Goal: Navigation & Orientation: Find specific page/section

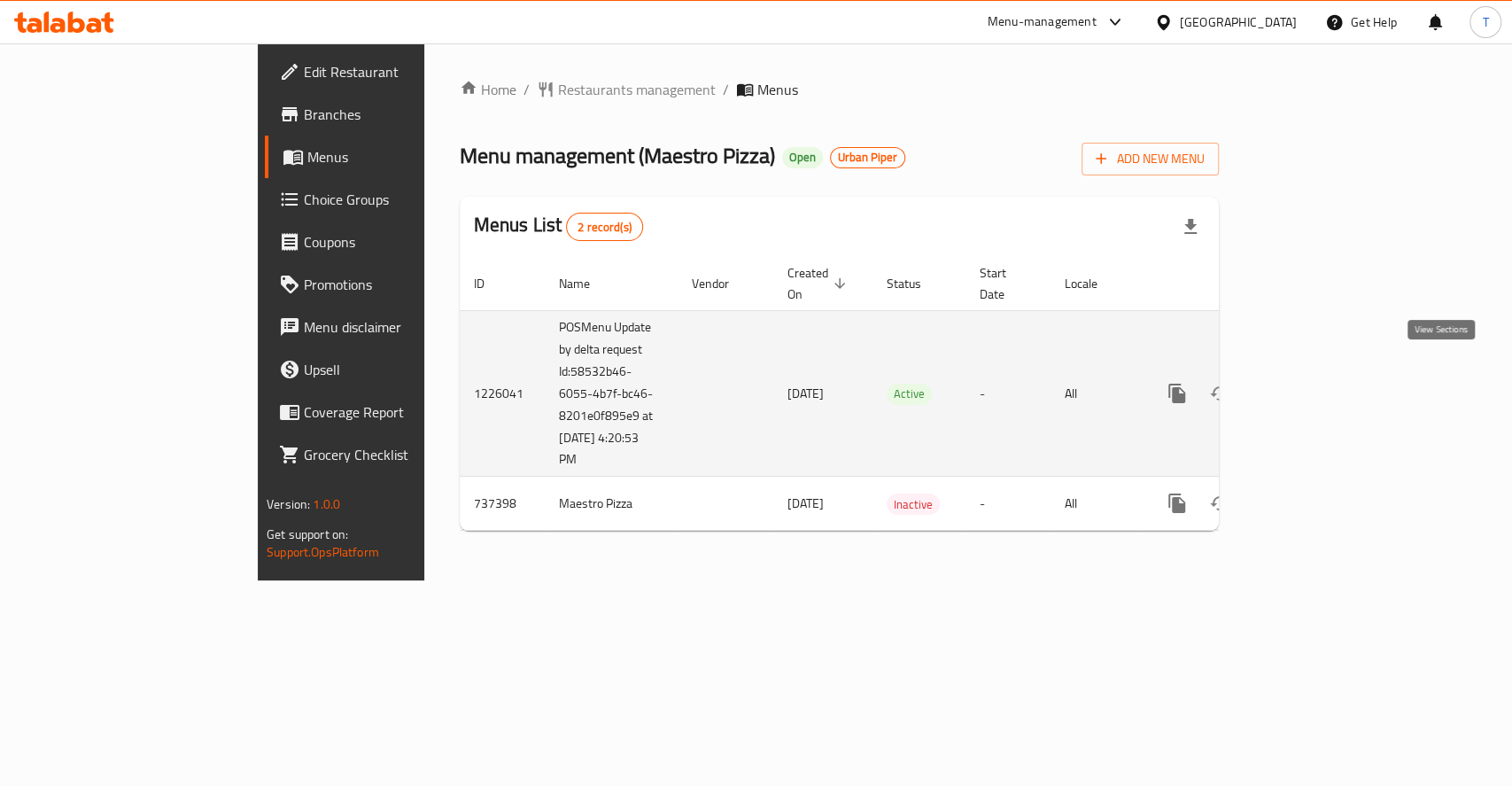
click at [1313, 385] on icon "enhanced table" at bounding box center [1305, 393] width 16 height 16
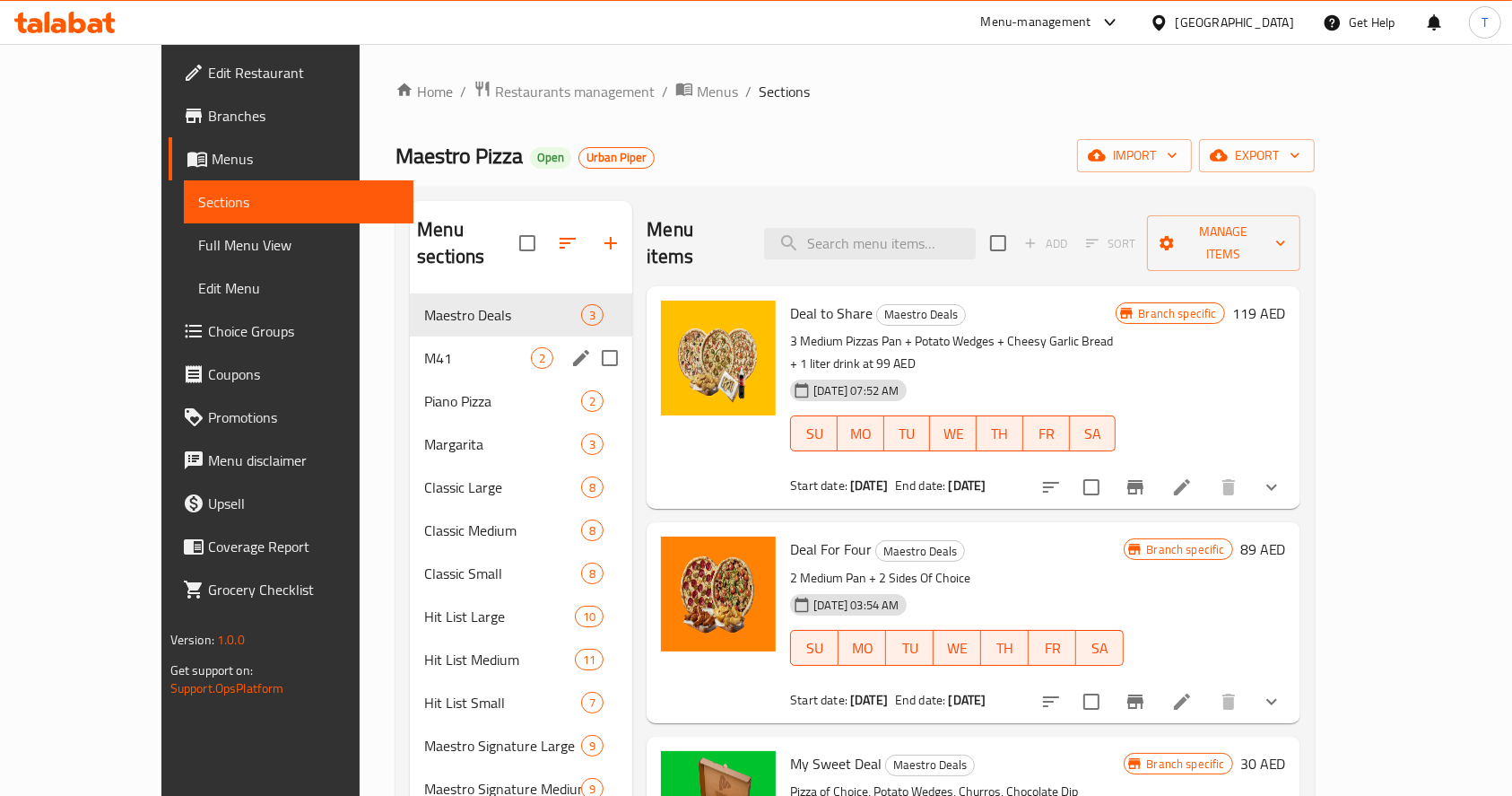
click at [570, 347] on icon "edit" at bounding box center [581, 358] width 21 height 21
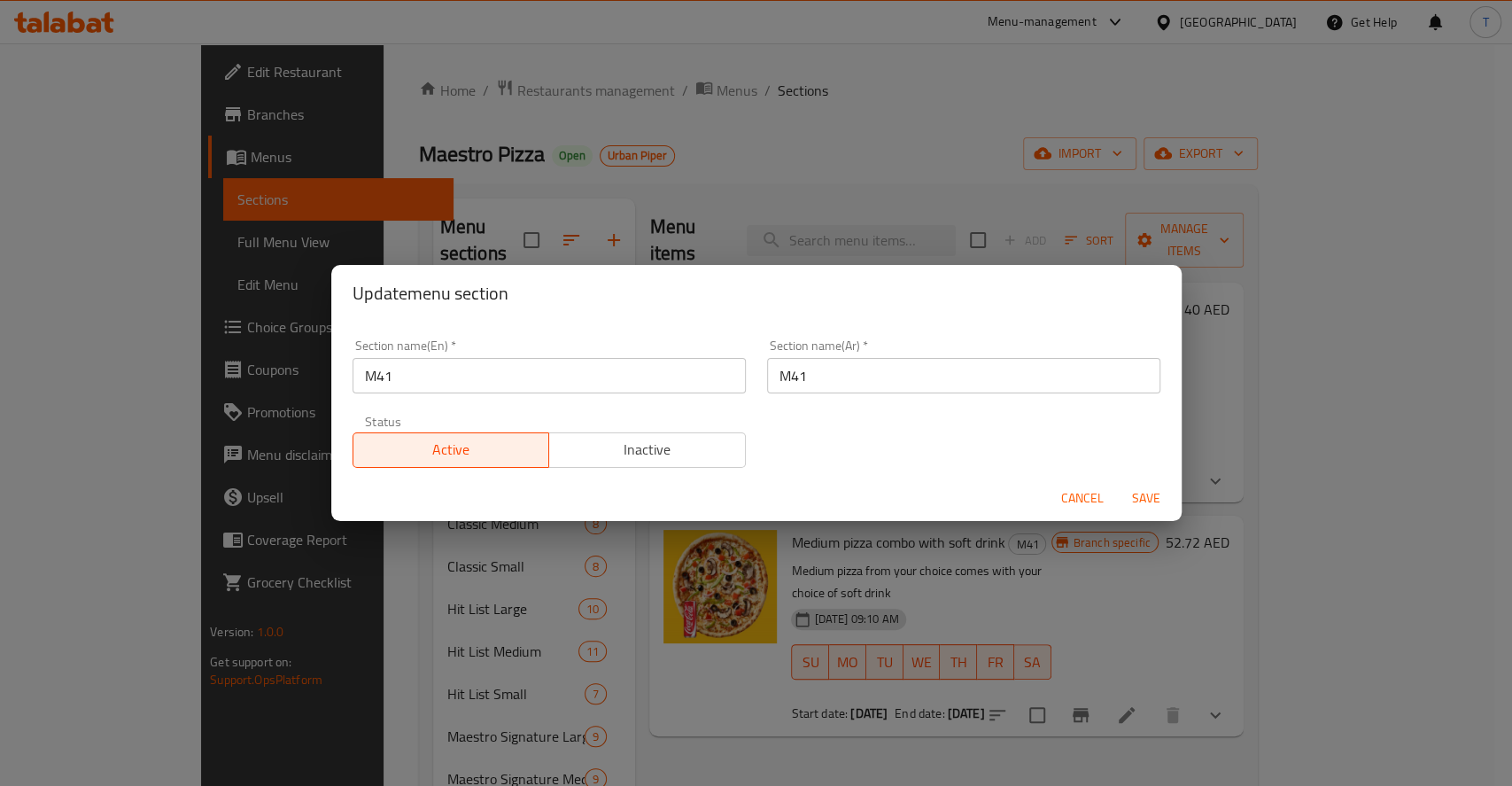
click at [1086, 499] on span "Cancel" at bounding box center [1083, 498] width 42 height 22
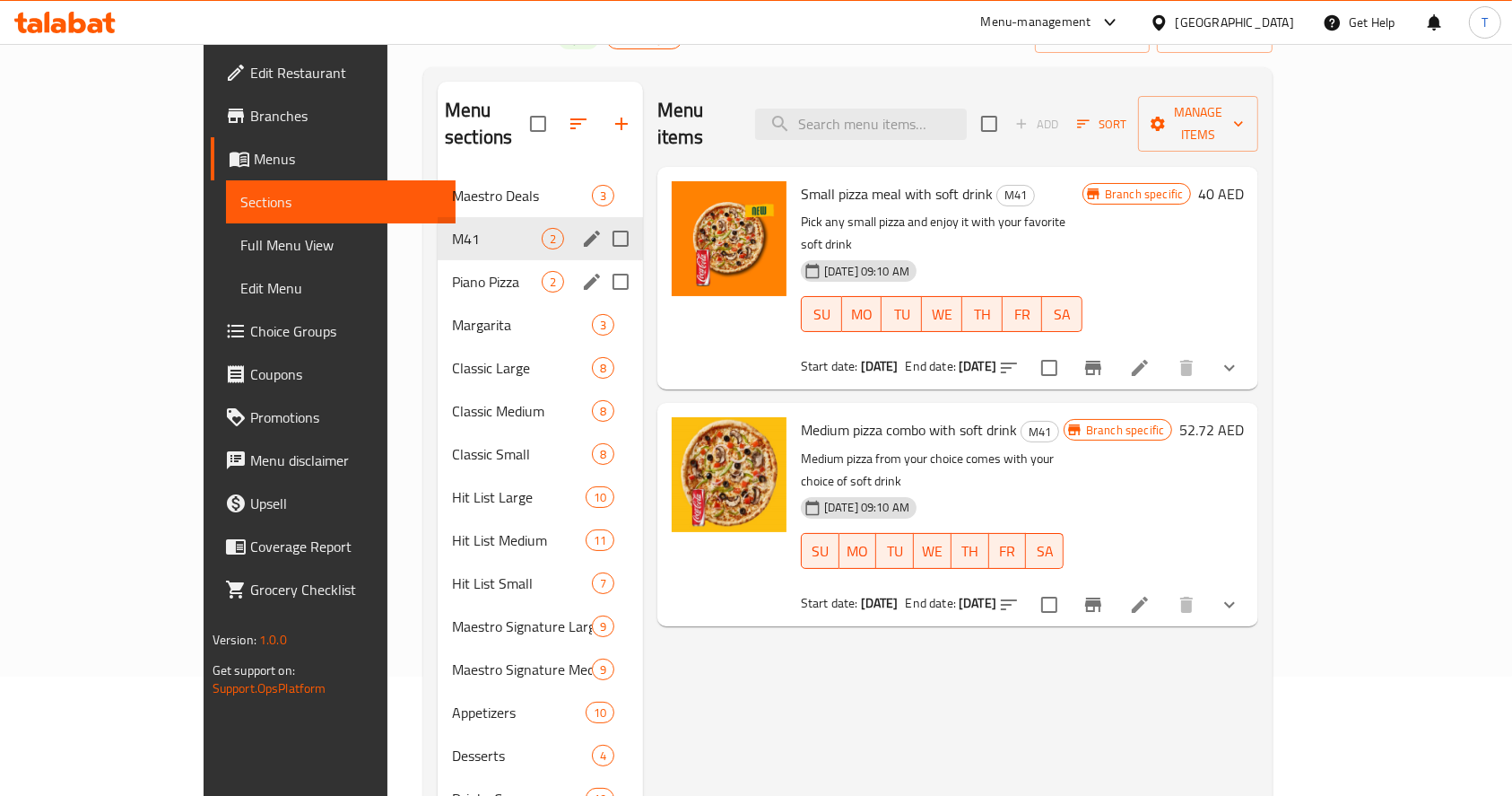
scroll to position [251, 0]
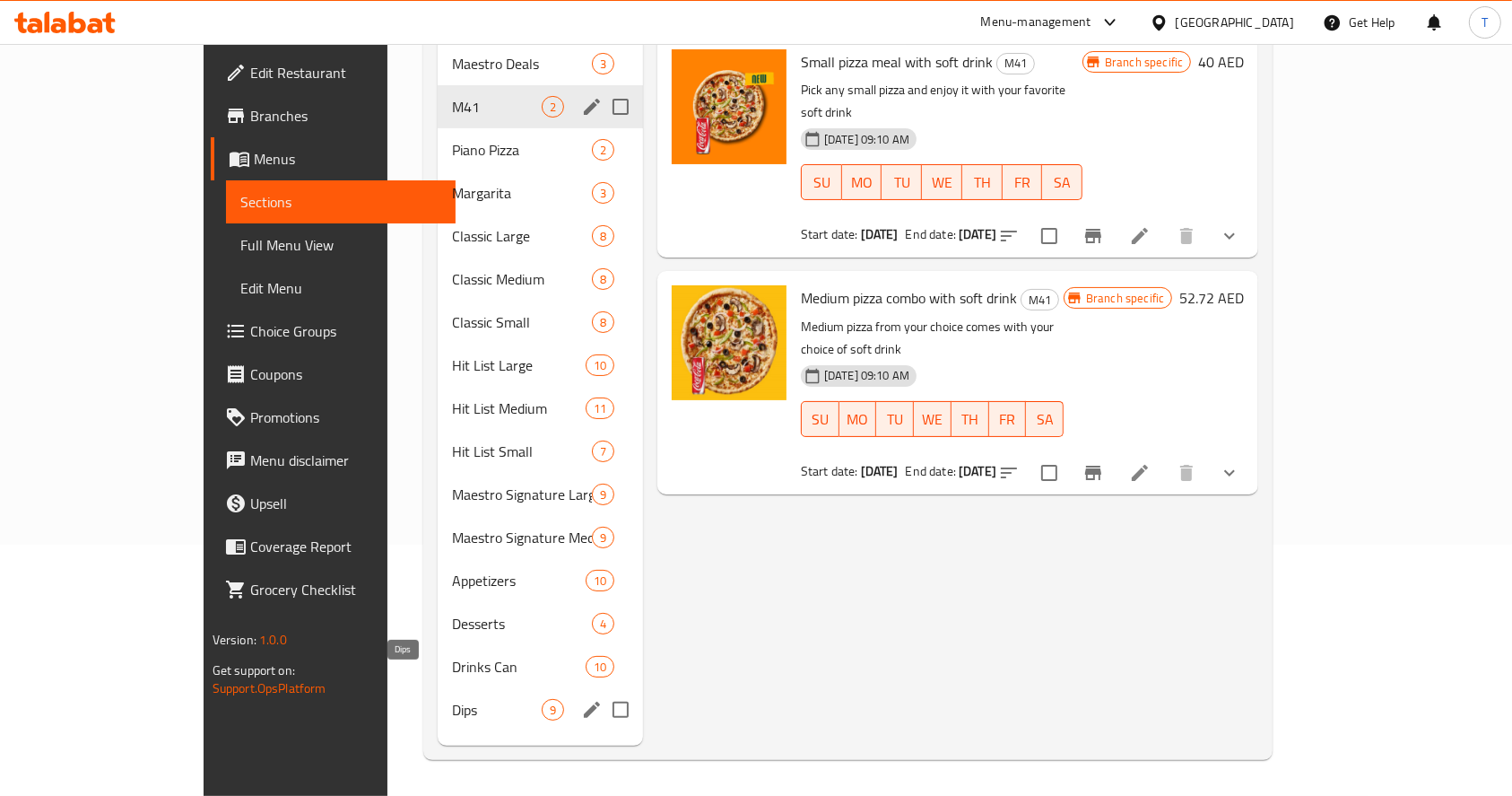
click at [452, 699] on span "Dips" at bounding box center [497, 709] width 89 height 21
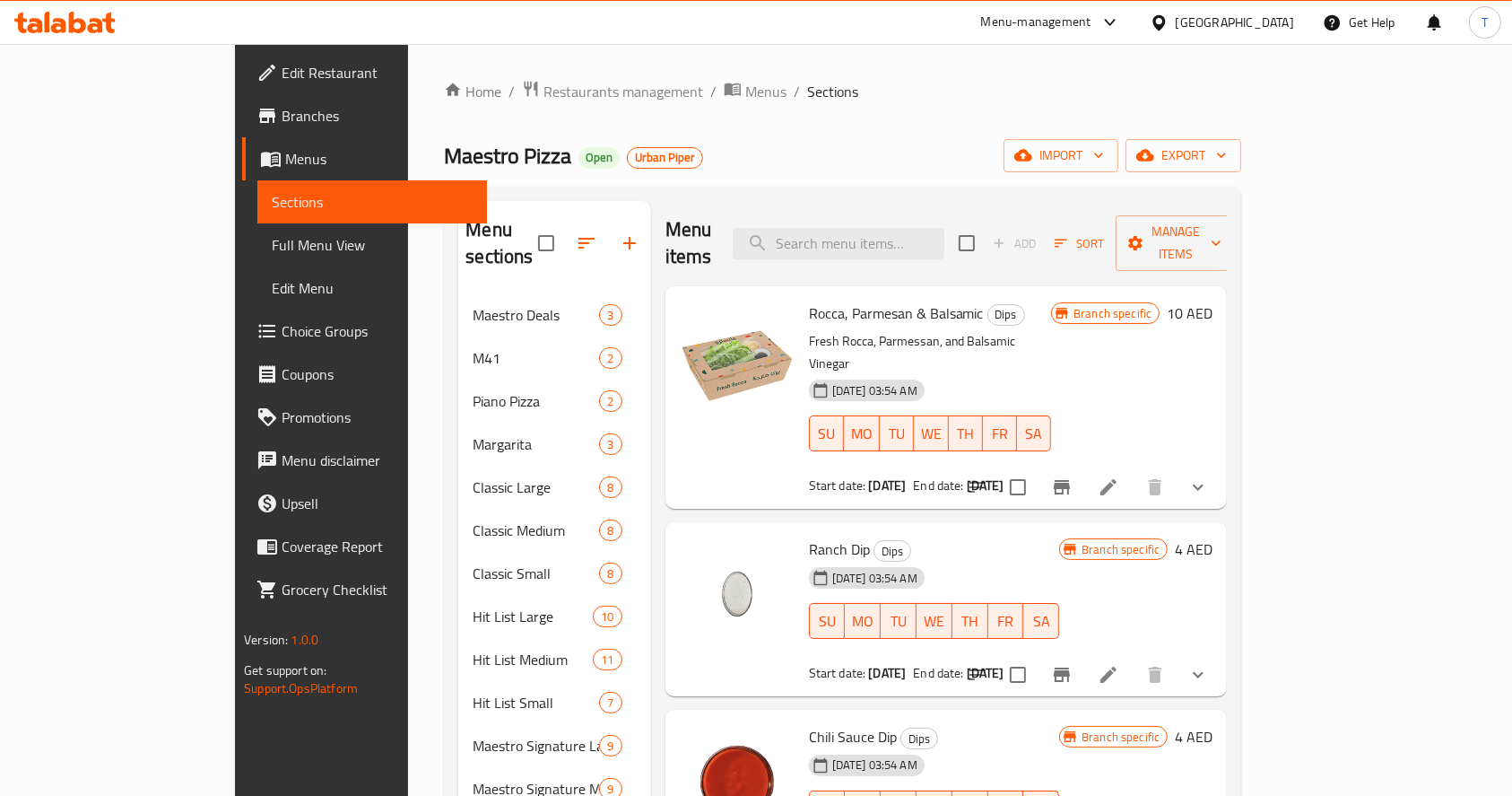
click at [272, 248] on span "Full Menu View" at bounding box center [373, 245] width 202 height 21
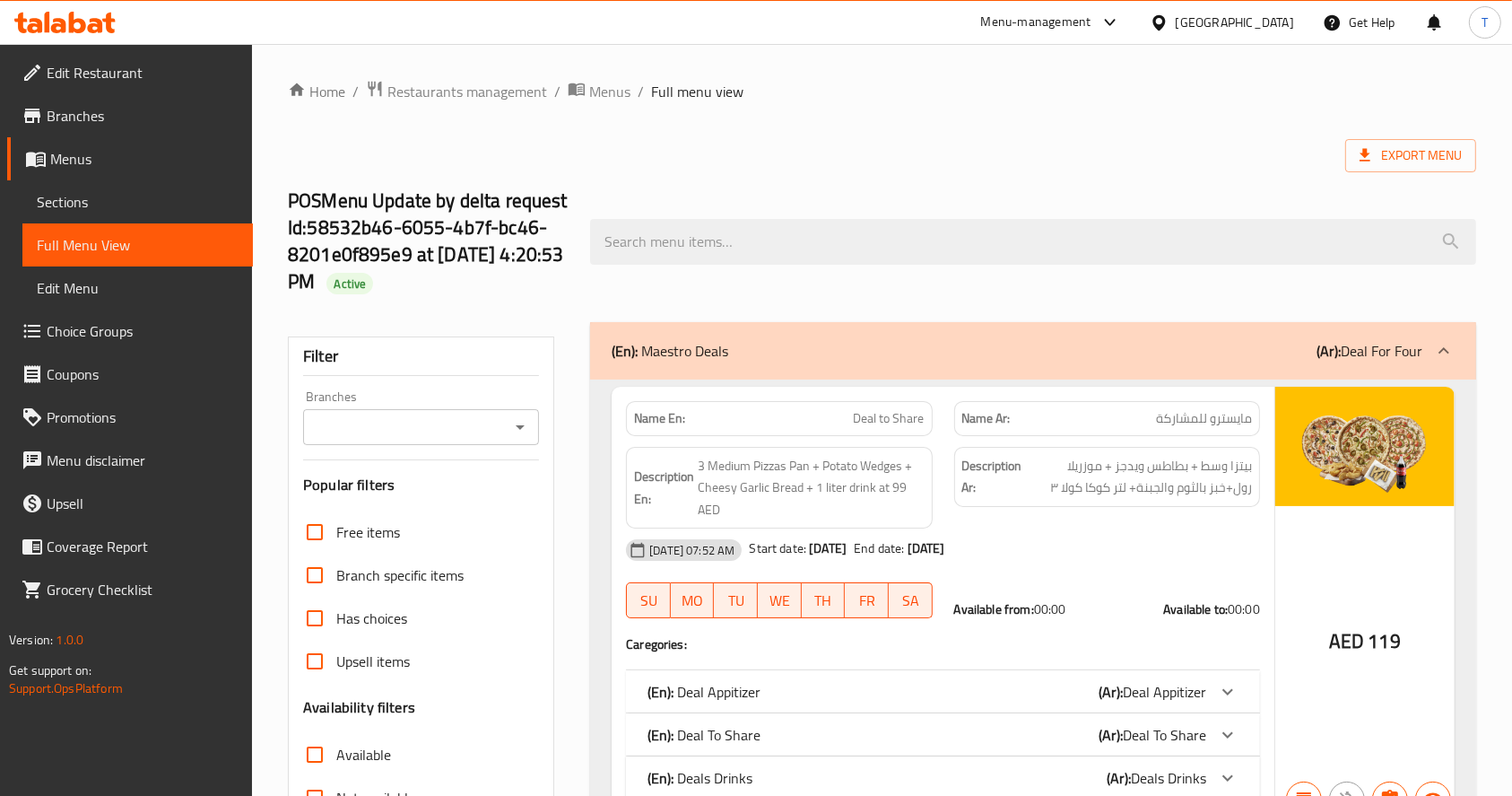
click at [75, 113] on span "Branches" at bounding box center [142, 116] width 191 height 21
